Goal: Task Accomplishment & Management: Manage account settings

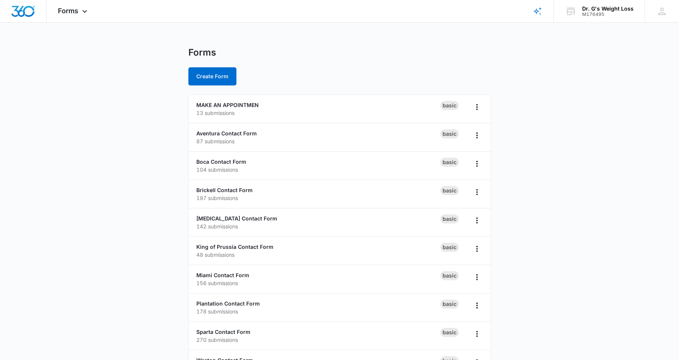
click at [66, 172] on main "Forms Create Form MAKE AN APPOINTMEN 13 submissions Basic Aventura Contact Form…" at bounding box center [339, 274] width 679 height 454
click at [241, 188] on link "Brickell Contact Form" at bounding box center [224, 190] width 56 height 6
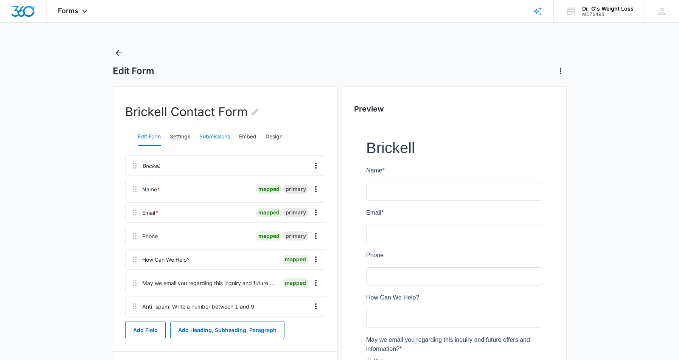
click at [213, 138] on button "Submissions" at bounding box center [214, 137] width 31 height 18
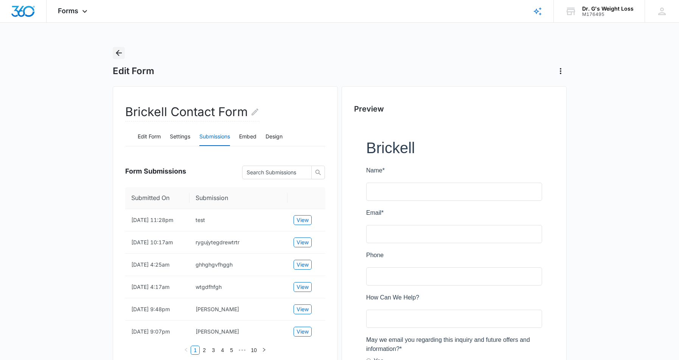
click at [120, 50] on icon "Back" at bounding box center [118, 52] width 9 height 9
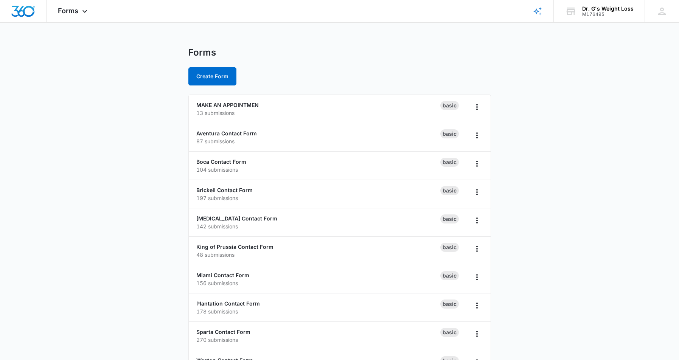
click at [107, 149] on main "Forms Create Form MAKE AN APPOINTMEN 13 submissions Basic Aventura Contact Form…" at bounding box center [339, 274] width 679 height 454
click at [106, 149] on main "Forms Create Form MAKE AN APPOINTMEN 13 submissions Basic Aventura Contact Form…" at bounding box center [339, 274] width 679 height 454
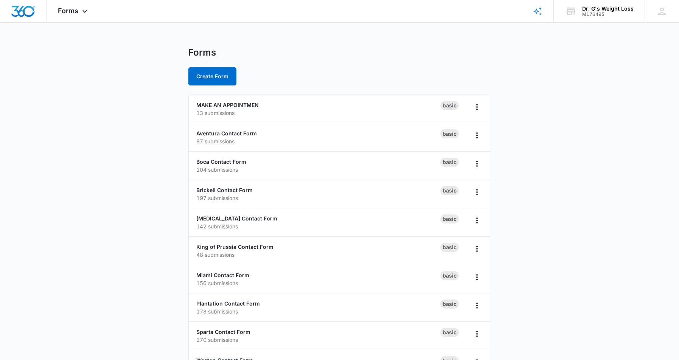
click at [96, 155] on main "Forms Create Form MAKE AN APPOINTMEN 13 submissions Basic Aventura Contact Form…" at bounding box center [339, 274] width 679 height 454
click at [148, 62] on main "Forms Create Form MAKE AN APPOINTMEN 13 submissions Basic Aventura Contact Form…" at bounding box center [339, 274] width 679 height 454
click at [113, 79] on main "Forms Create Form MAKE AN APPOINTMEN 13 submissions Basic Aventura Contact Form…" at bounding box center [339, 274] width 679 height 454
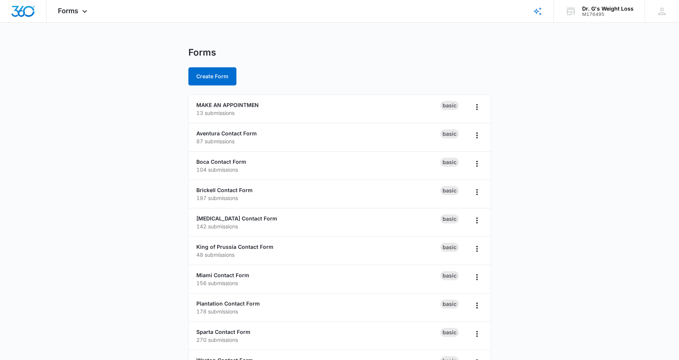
click at [111, 81] on main "Forms Create Form MAKE AN APPOINTMEN 13 submissions Basic Aventura Contact Form…" at bounding box center [339, 274] width 679 height 454
click at [102, 81] on main "Forms Create Form MAKE AN APPOINTMEN 13 submissions Basic Aventura Contact Form…" at bounding box center [339, 274] width 679 height 454
